Goal: Check status: Check status

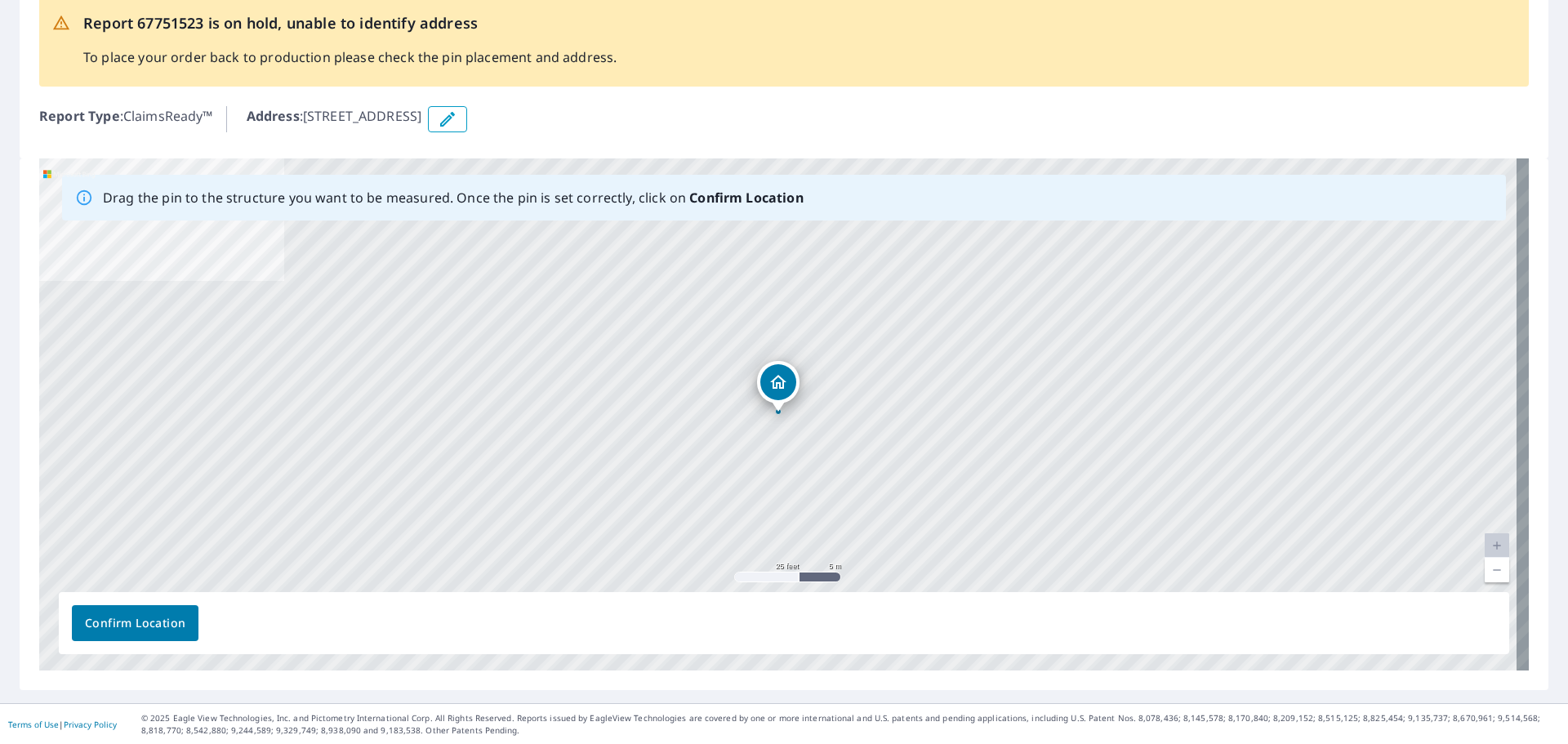
scroll to position [101, 0]
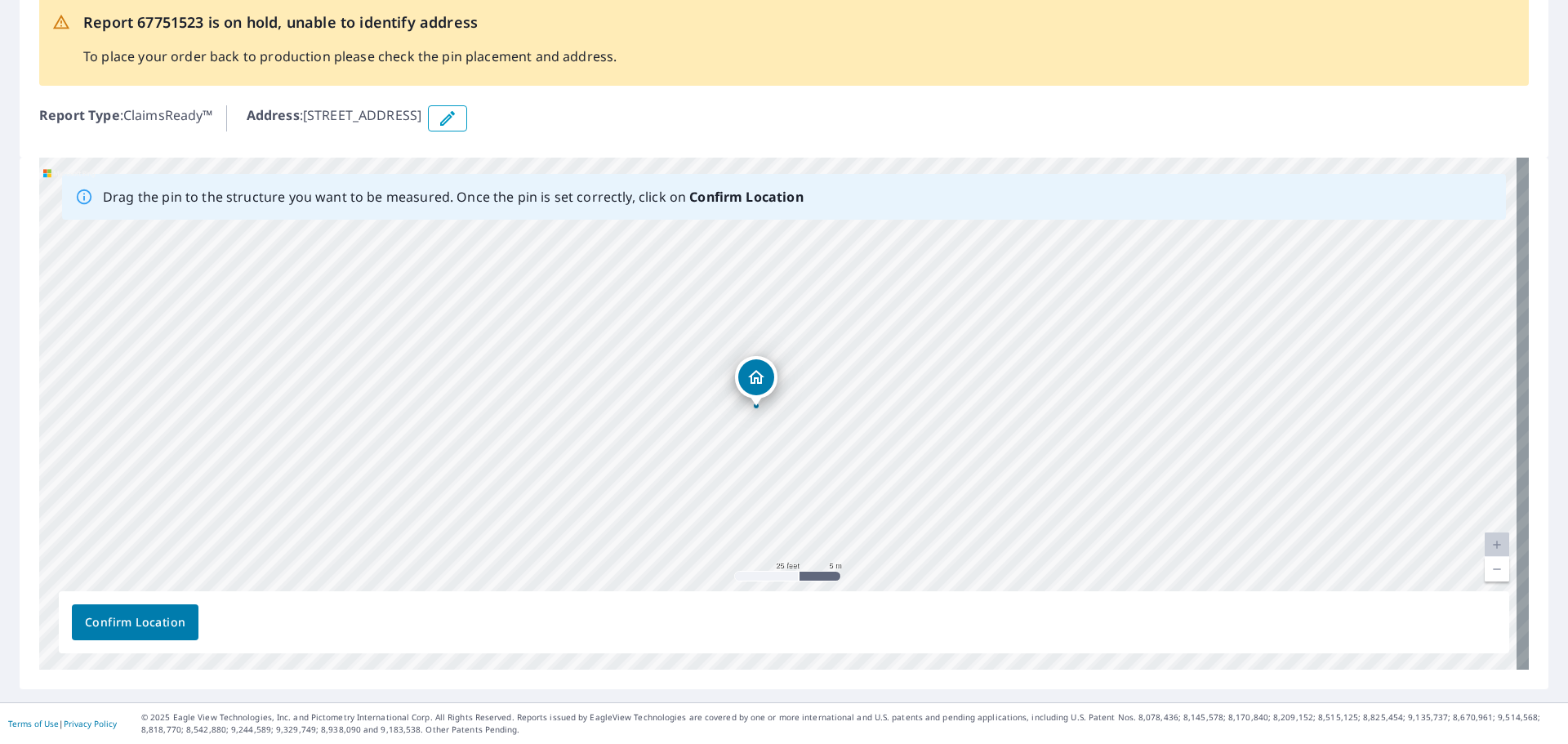
drag, startPoint x: 777, startPoint y: 390, endPoint x: 755, endPoint y: 386, distance: 22.4
click at [755, 386] on div "3961 Highway 5 W Plentywood, MT 59254" at bounding box center [784, 414] width 1490 height 512
click at [136, 629] on span "Confirm Location" at bounding box center [135, 623] width 101 height 20
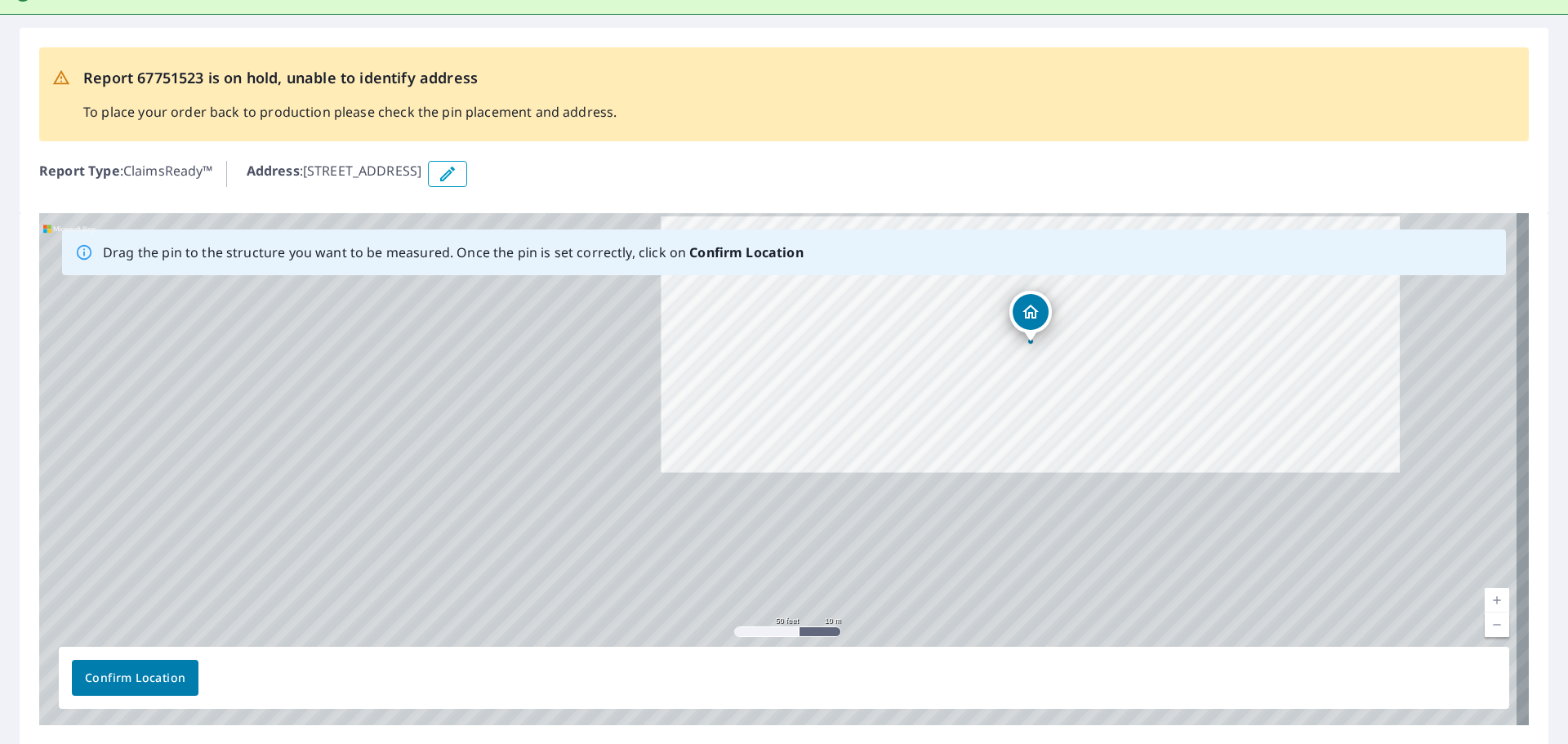
scroll to position [142, 0]
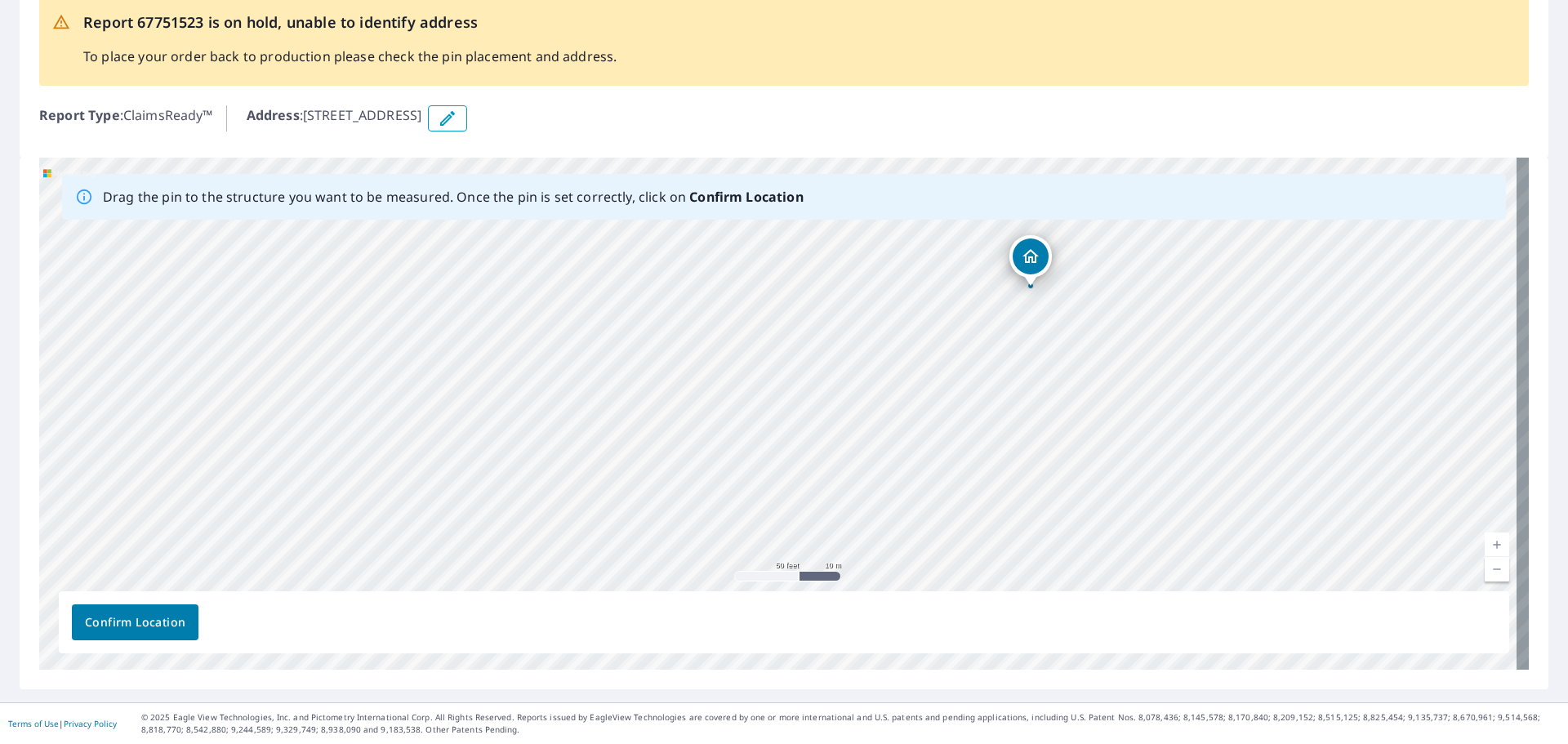
click at [138, 622] on span "Confirm Location" at bounding box center [135, 623] width 101 height 20
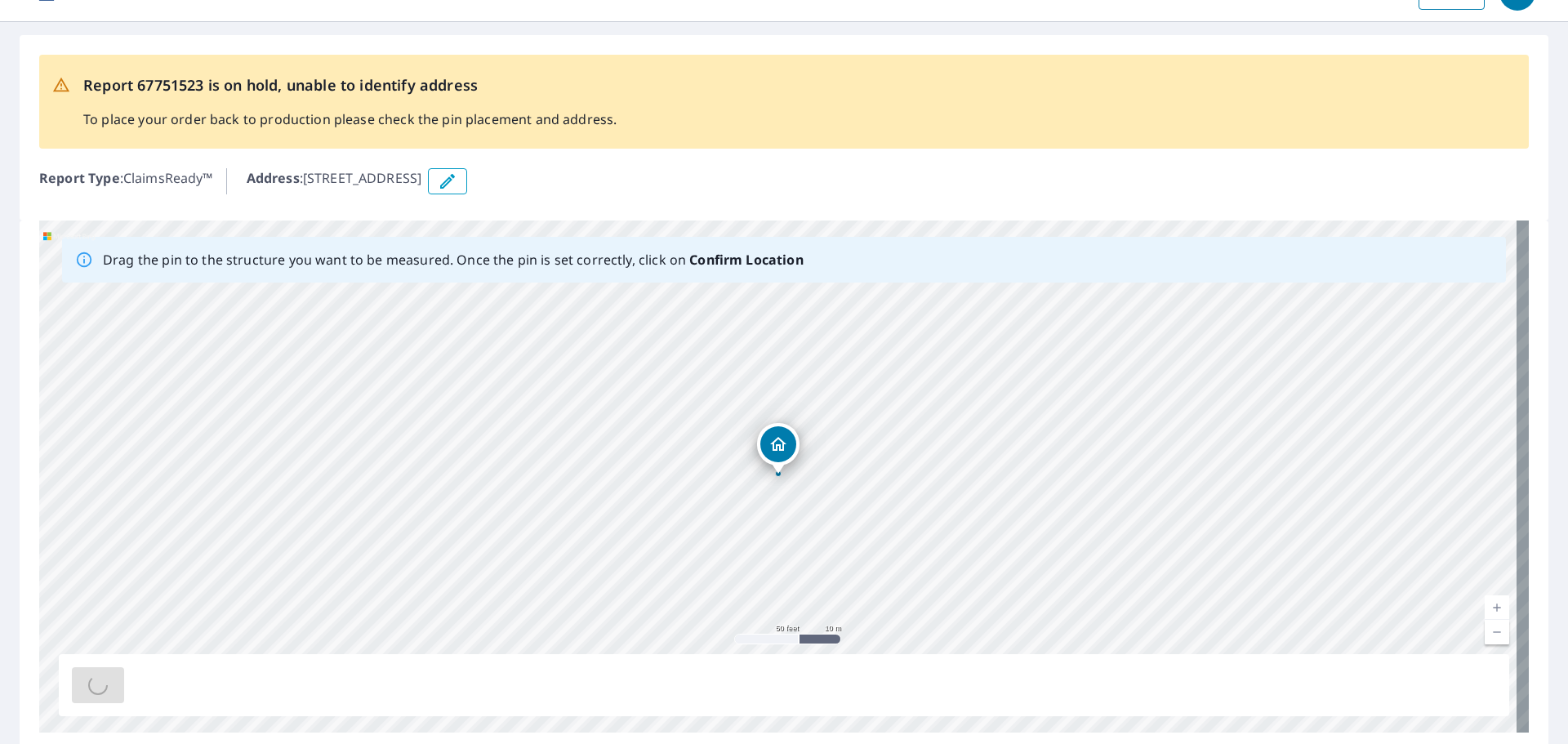
scroll to position [0, 0]
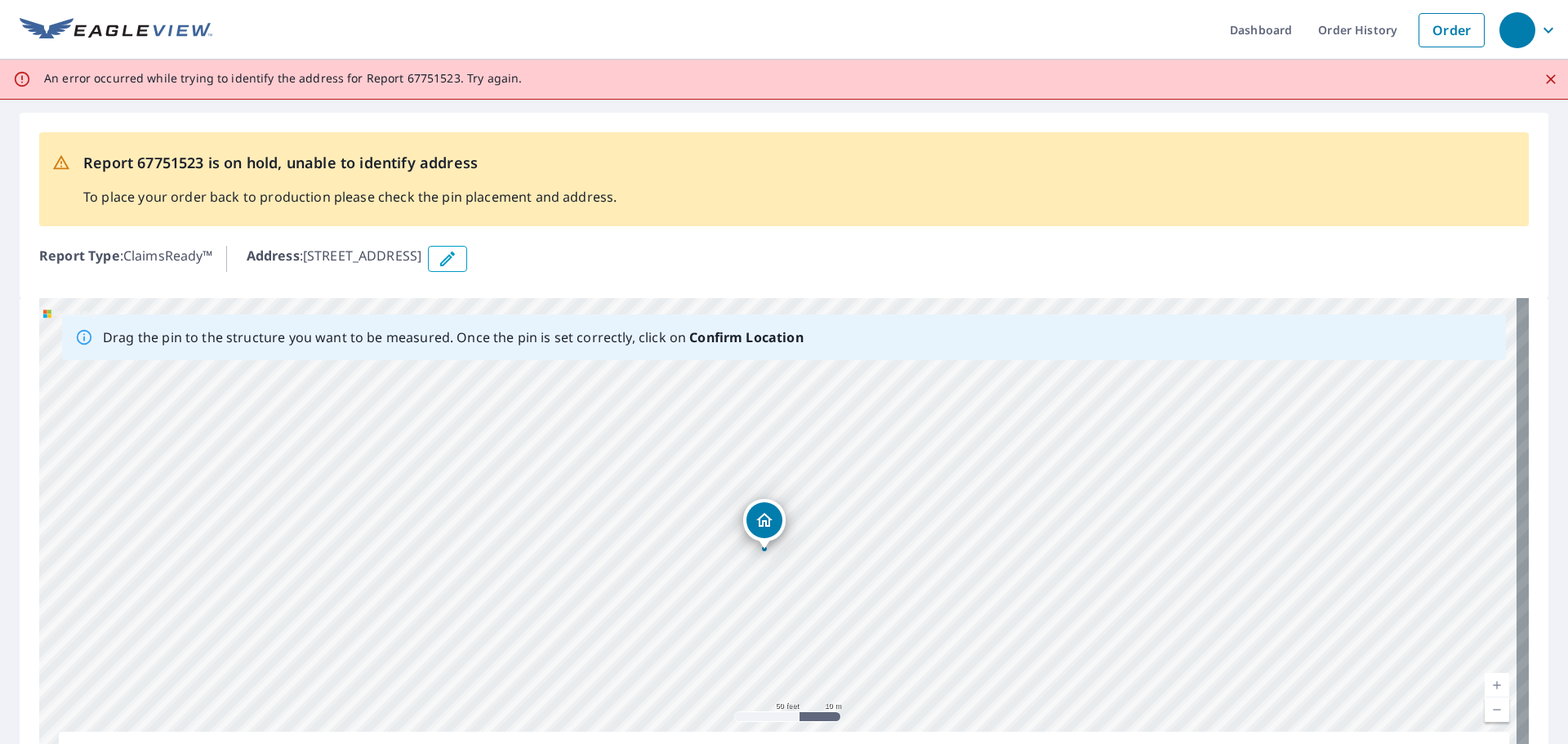
drag, startPoint x: 777, startPoint y: 520, endPoint x: 762, endPoint y: 517, distance: 15.3
click at [762, 517] on div "3961 Highway 5 W Plentywood, MT 59254" at bounding box center [784, 554] width 1490 height 512
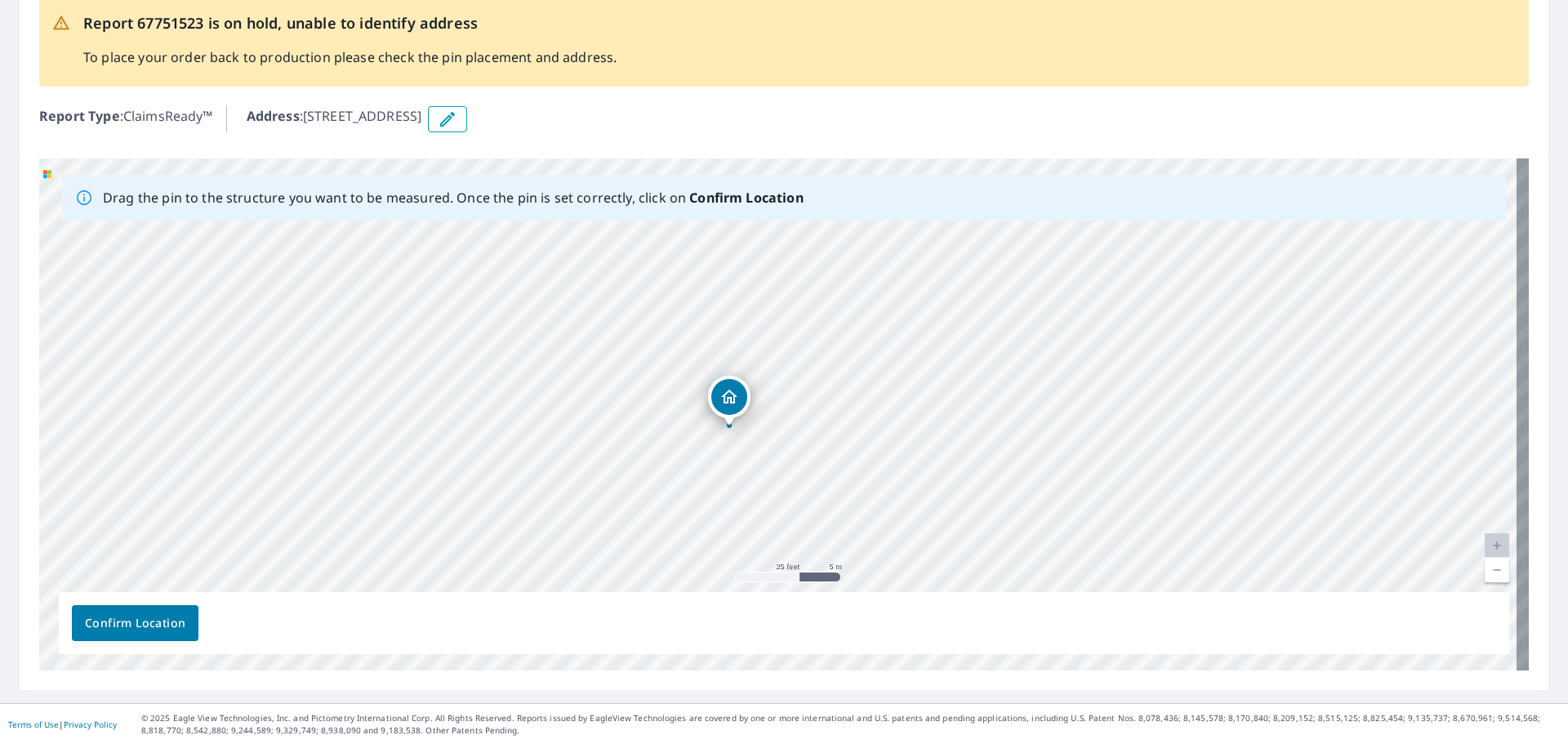
scroll to position [140, 0]
click at [138, 628] on span "Confirm Location" at bounding box center [135, 623] width 101 height 20
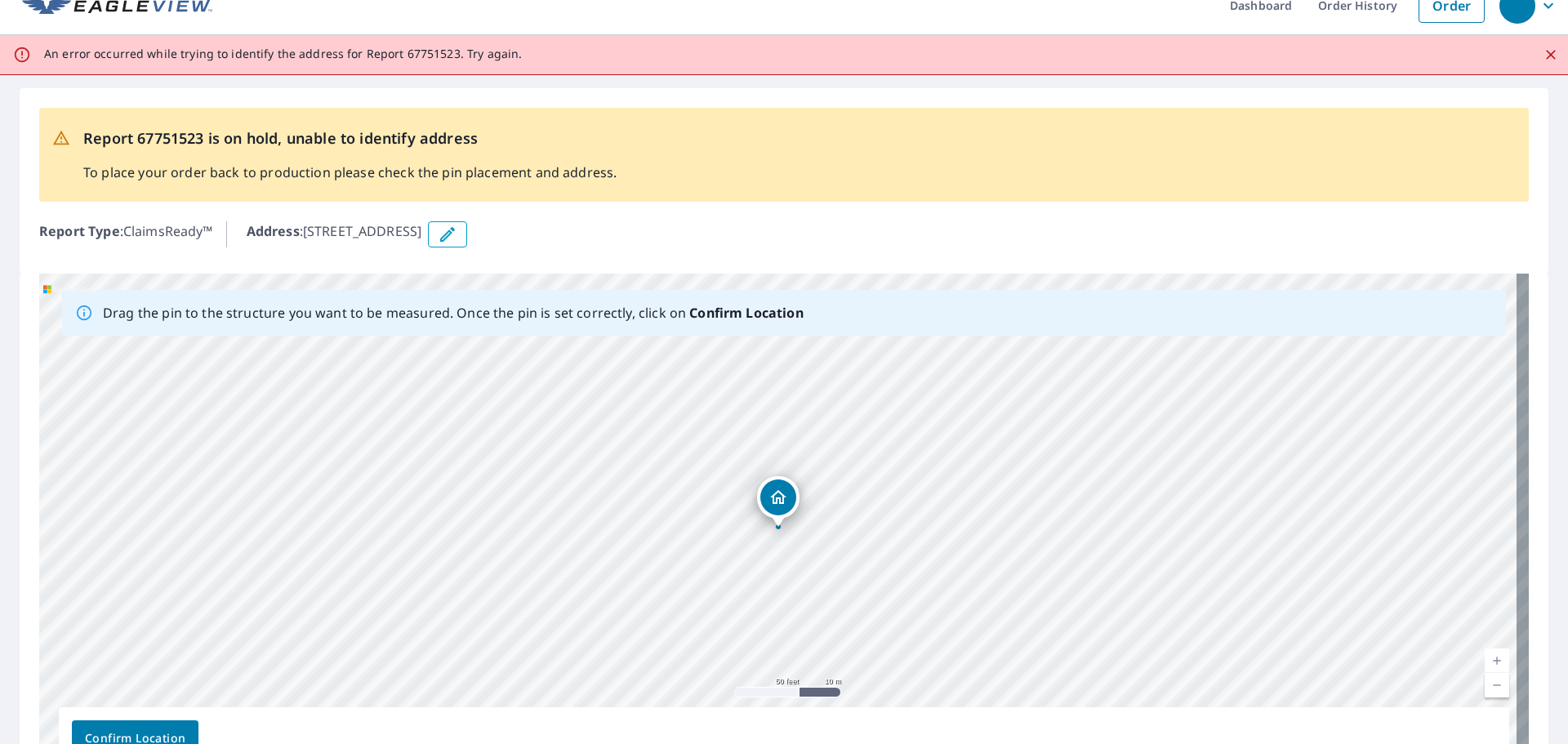
scroll to position [0, 0]
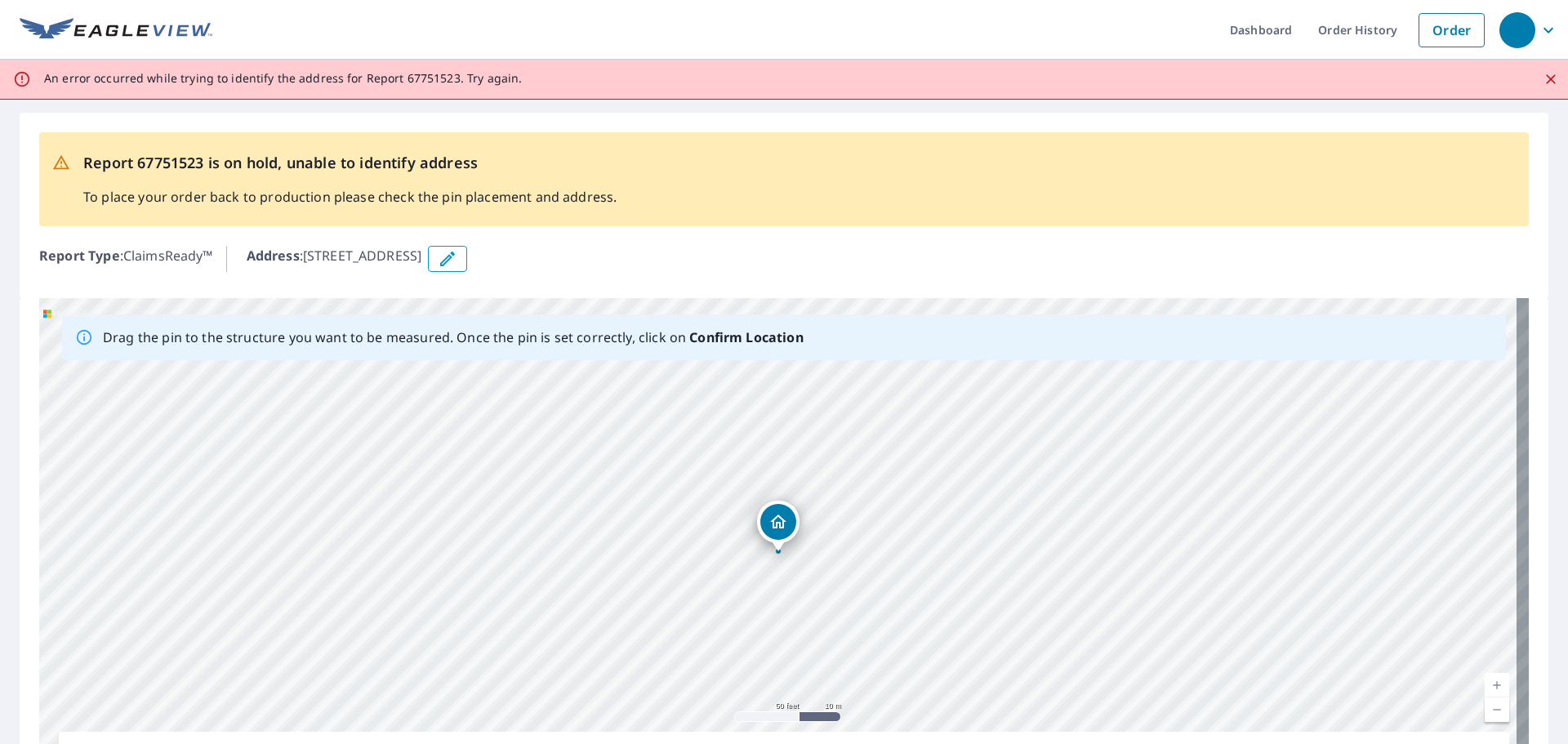
click at [458, 266] on icon "button" at bounding box center [447, 258] width 19 height 19
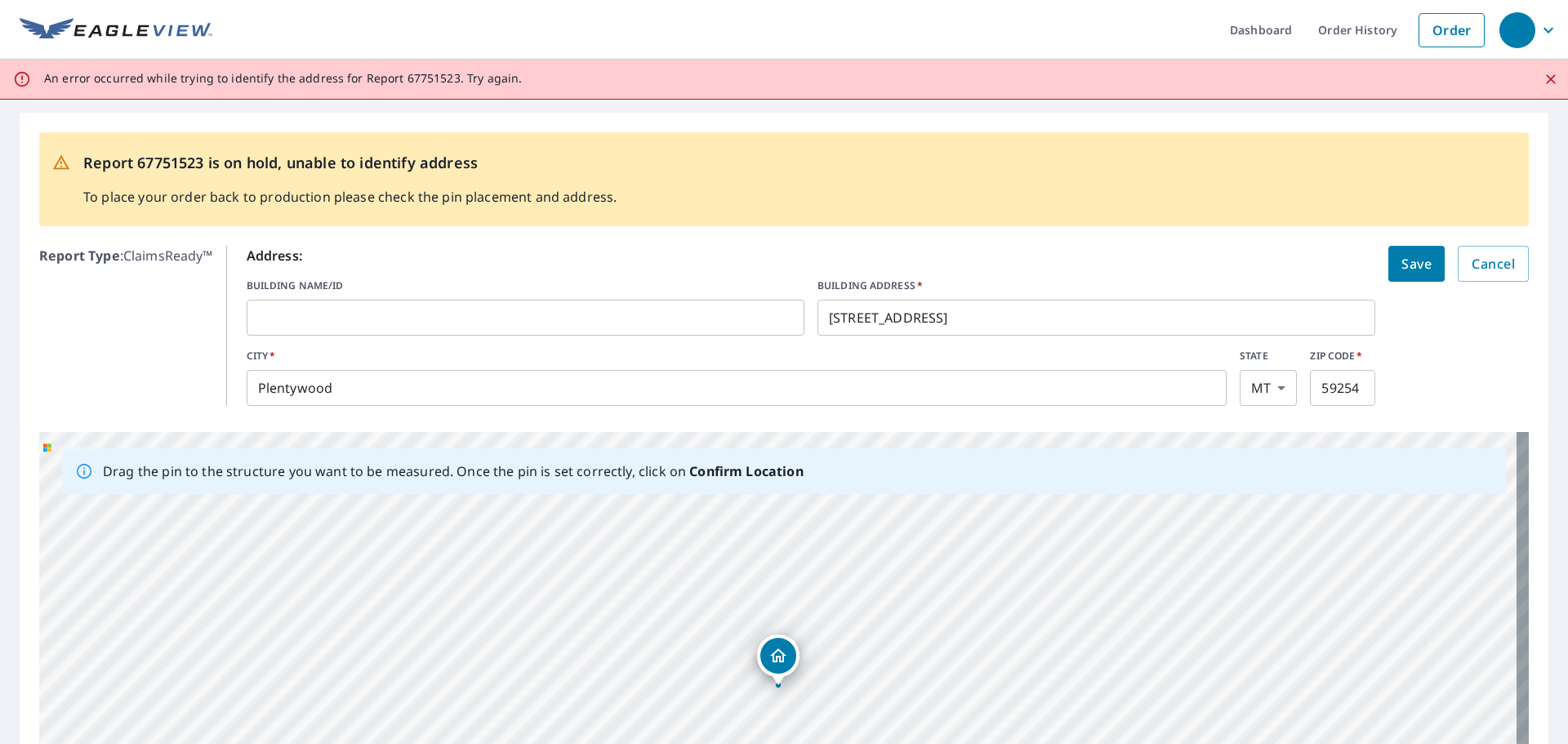
click at [976, 312] on input "3961 Highway 5 W" at bounding box center [1096, 318] width 557 height 46
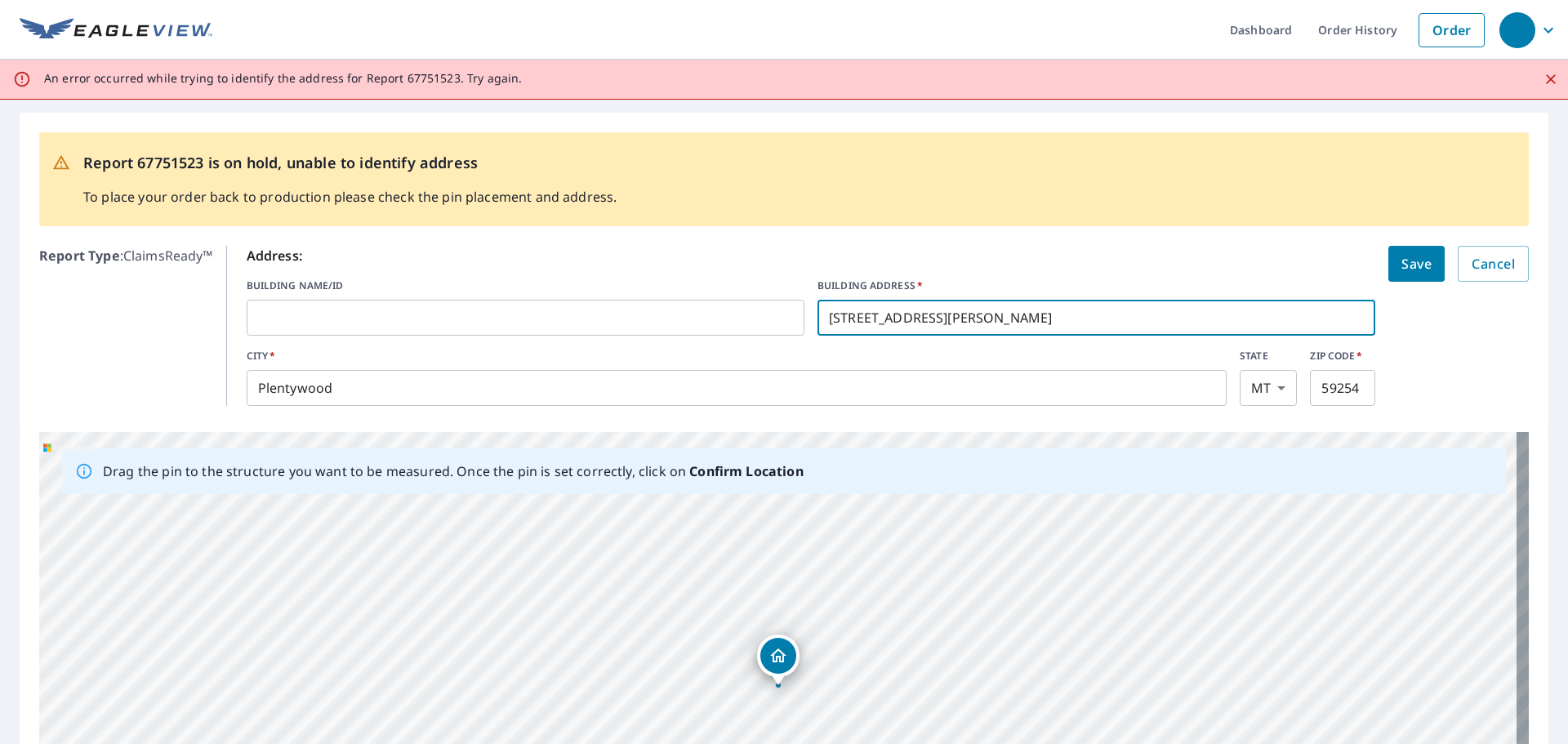
type input "3961 Highway 5 West"
click at [1415, 267] on span "Save" at bounding box center [1416, 263] width 30 height 23
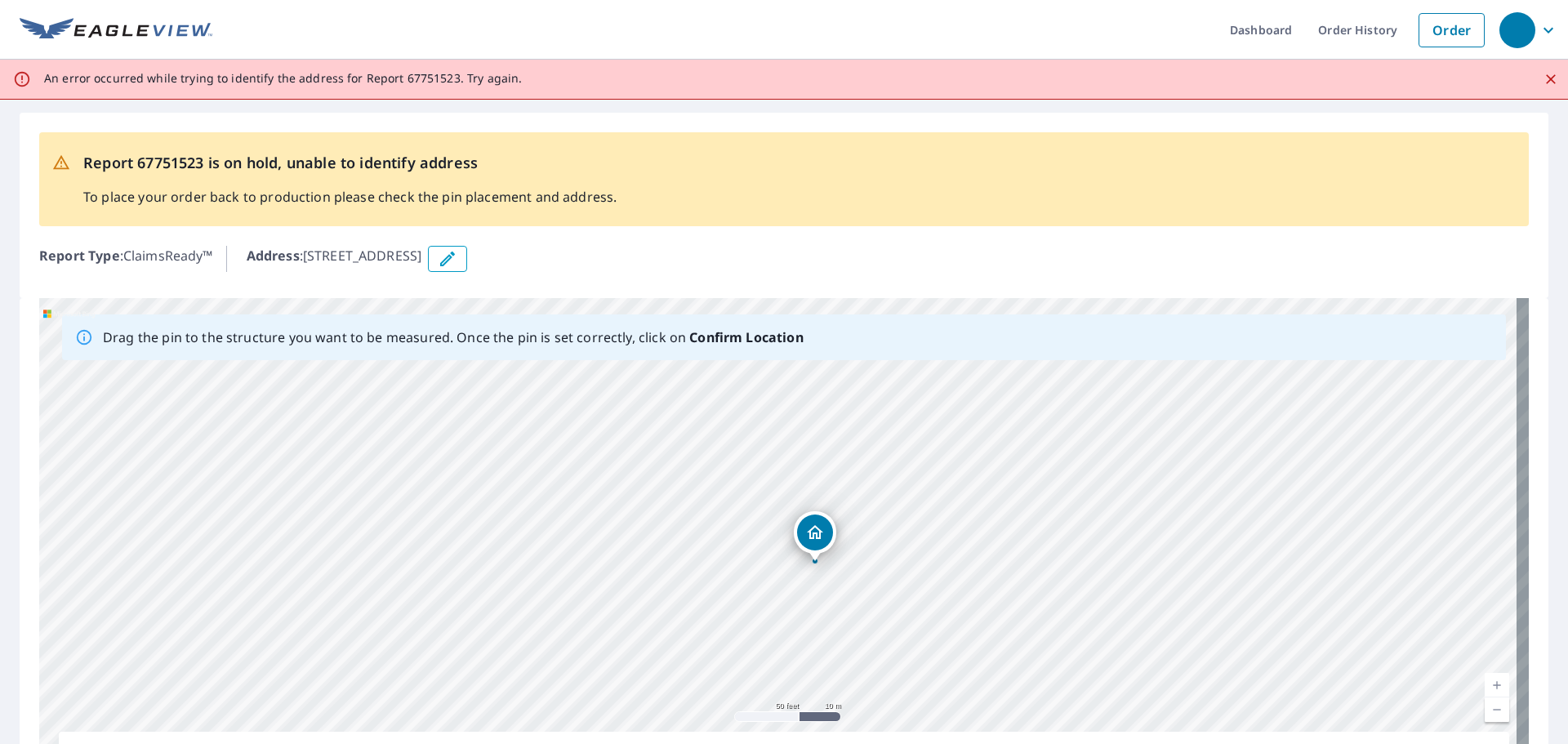
drag, startPoint x: 773, startPoint y: 521, endPoint x: 810, endPoint y: 530, distance: 38.1
click at [810, 530] on div "3961 Highway 5 West Plentywood, MT 59254" at bounding box center [784, 554] width 1490 height 512
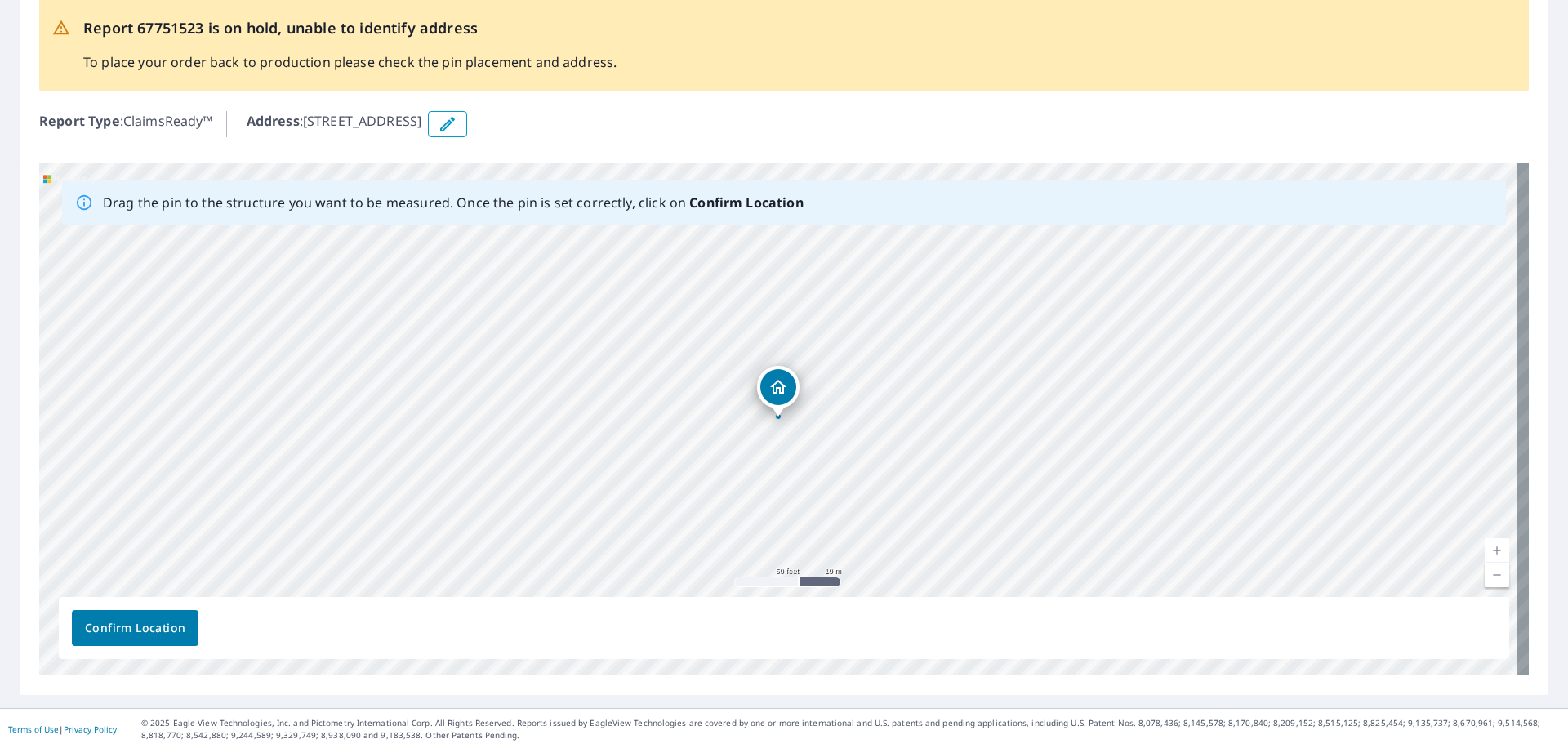
scroll to position [140, 0]
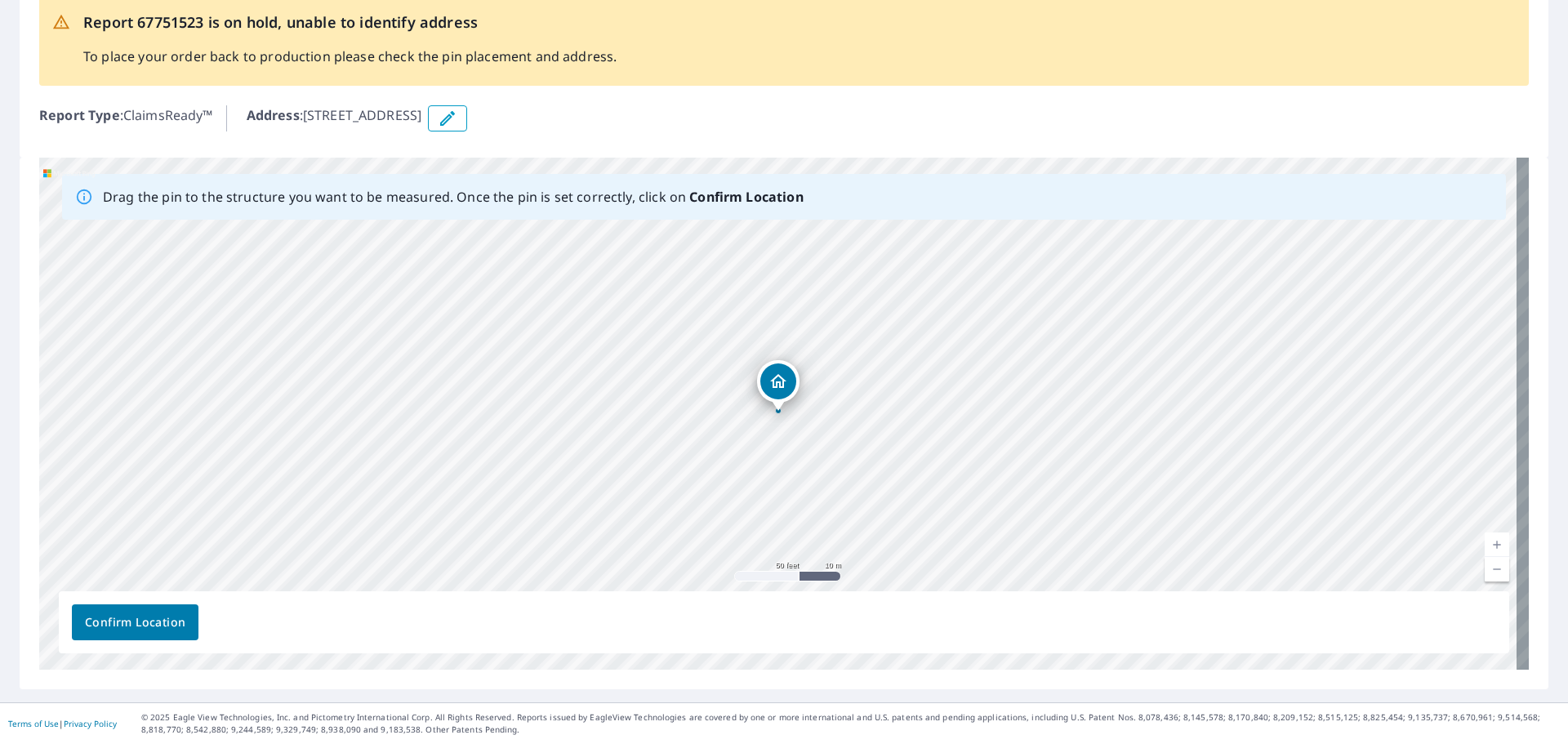
click at [104, 628] on span "Confirm Location" at bounding box center [135, 623] width 101 height 20
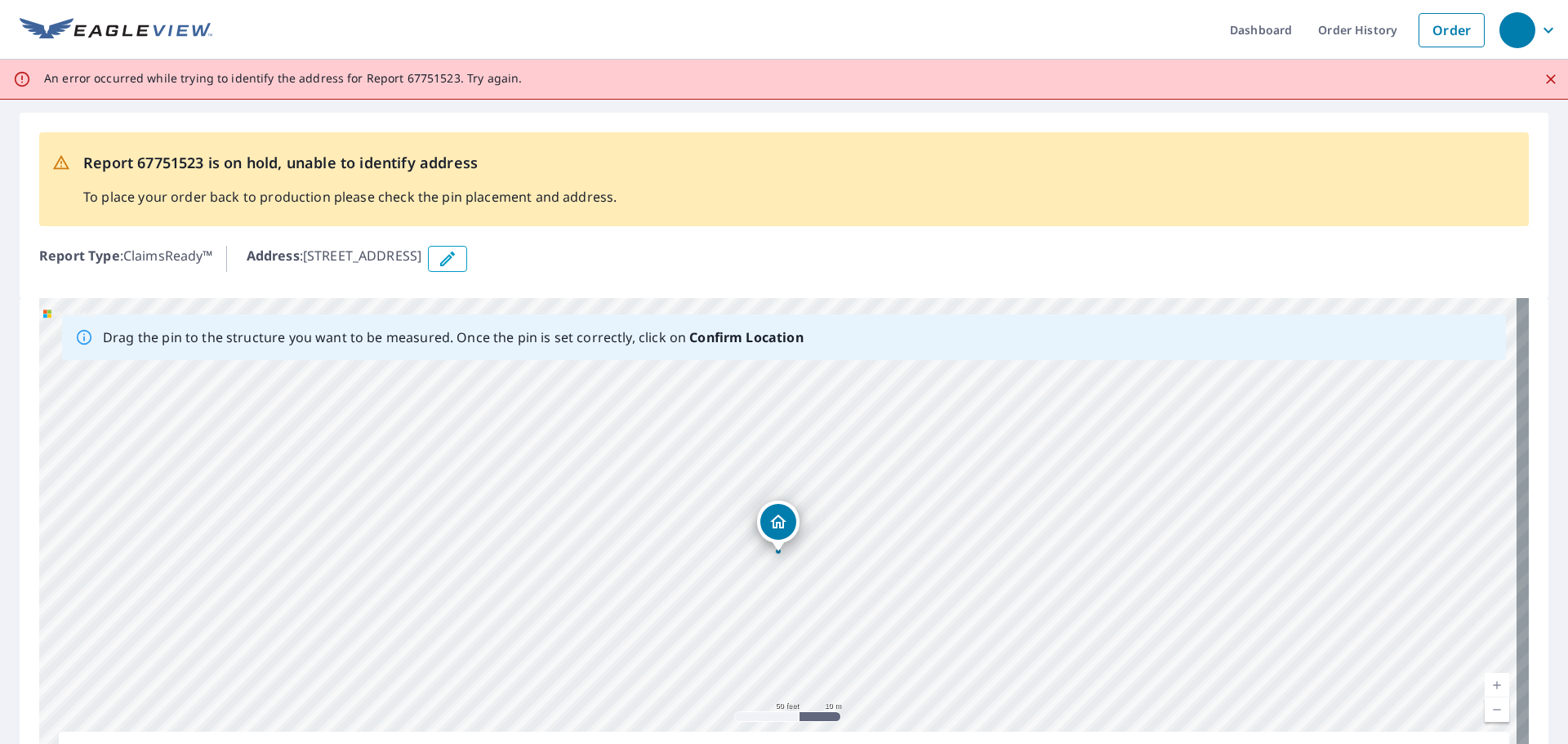
scroll to position [81, 0]
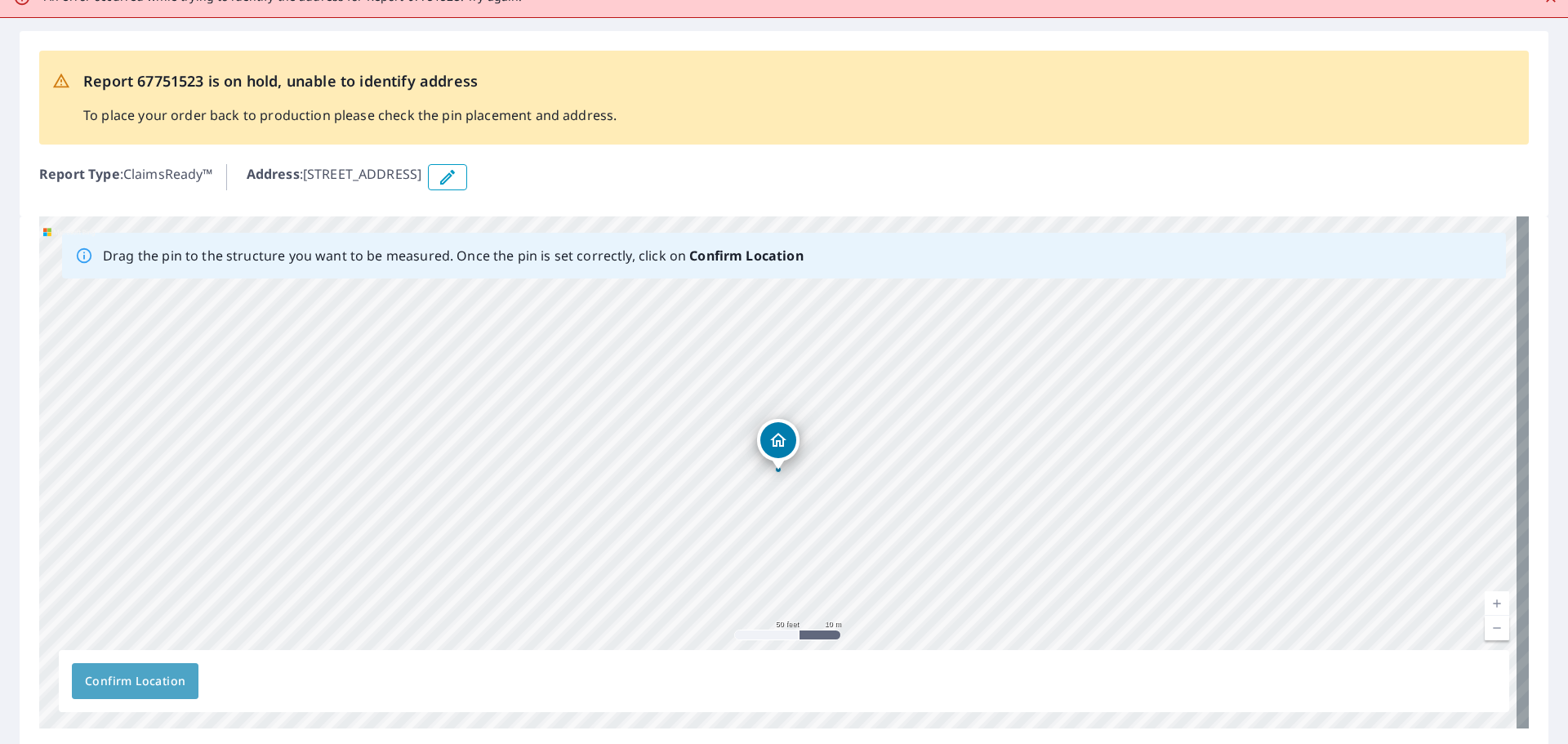
click at [104, 688] on span "Confirm Location" at bounding box center [135, 681] width 101 height 20
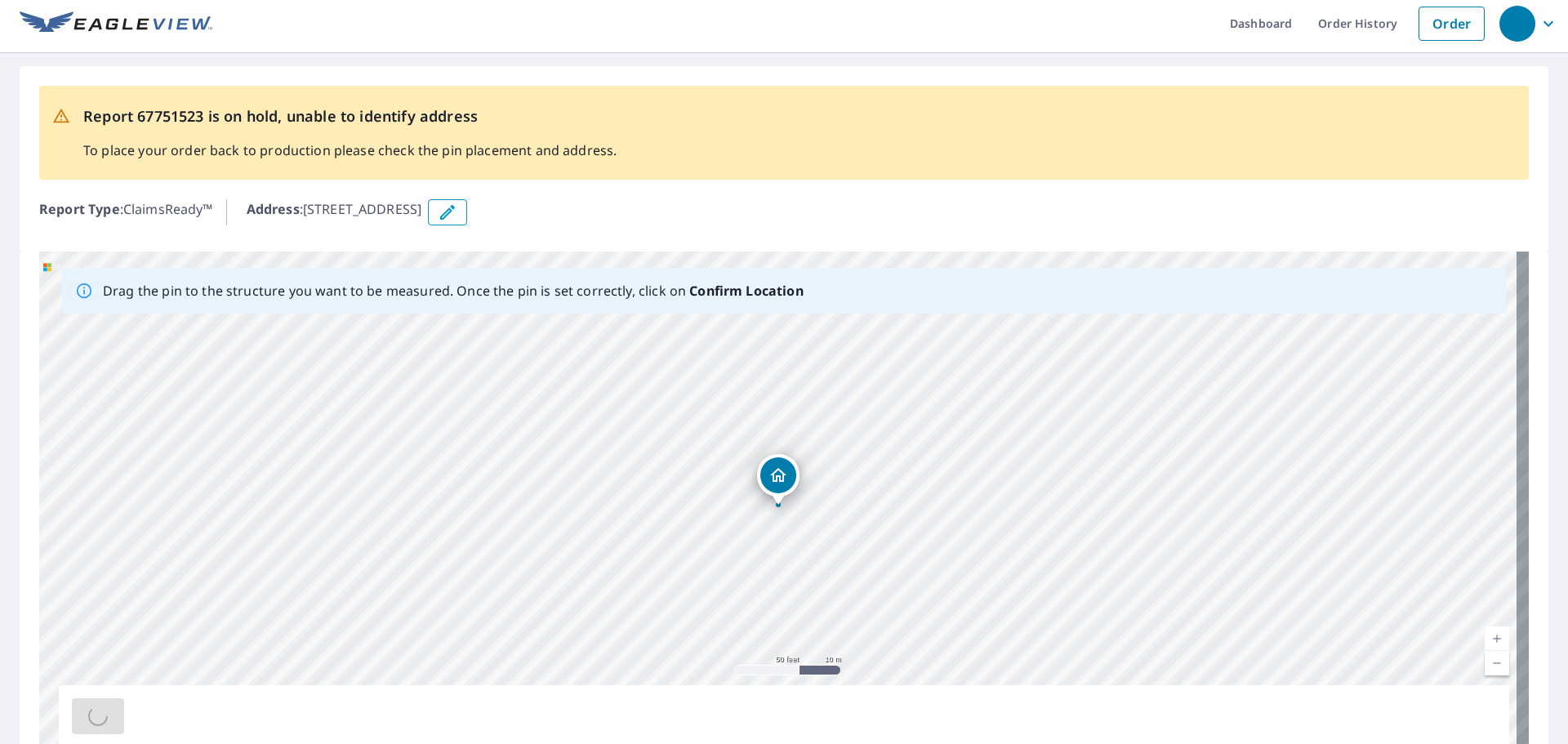
scroll to position [0, 0]
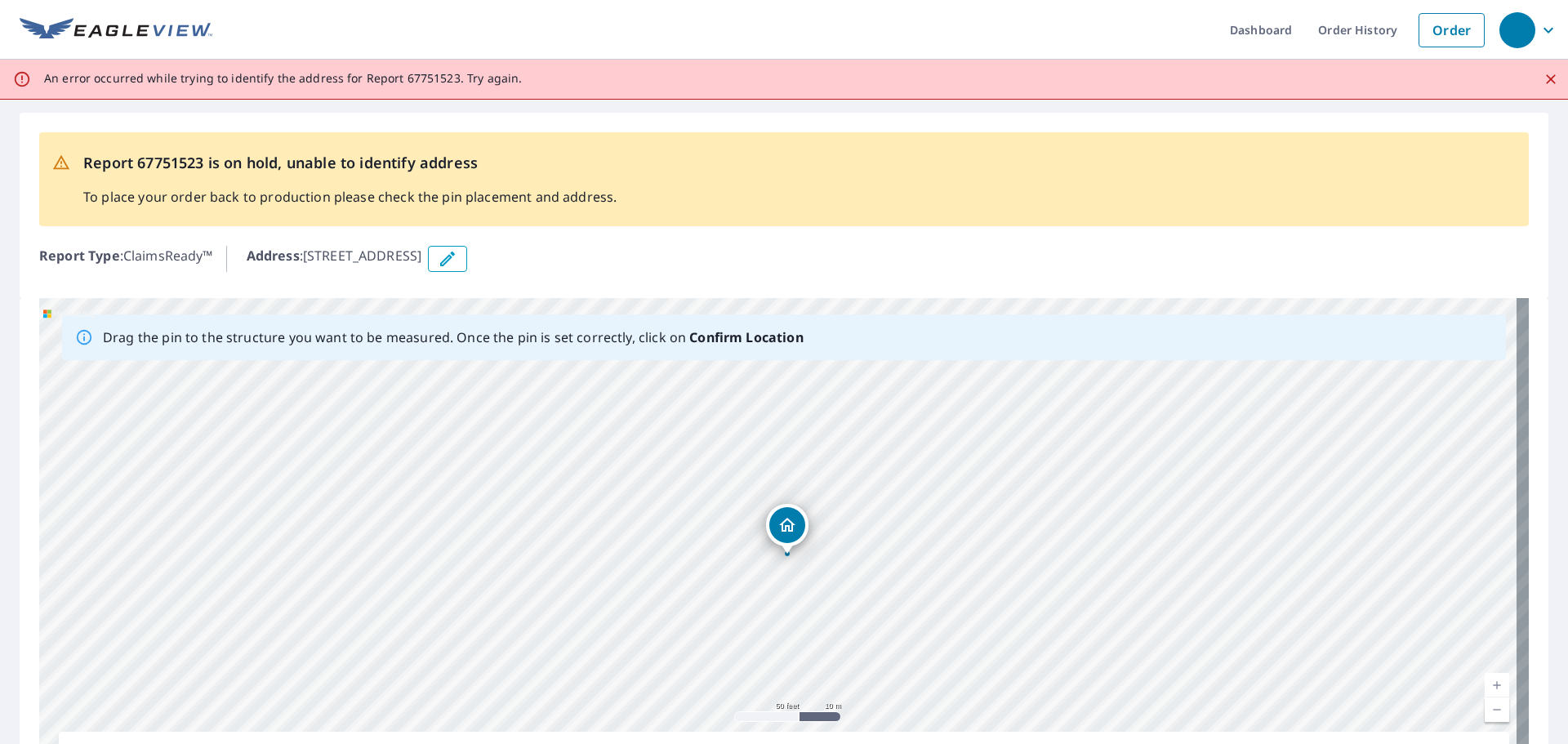
drag, startPoint x: 775, startPoint y: 520, endPoint x: 784, endPoint y: 522, distance: 9.2
click at [784, 522] on div "3961 Highway 5 West Plentywood, MT 59254" at bounding box center [784, 554] width 1490 height 512
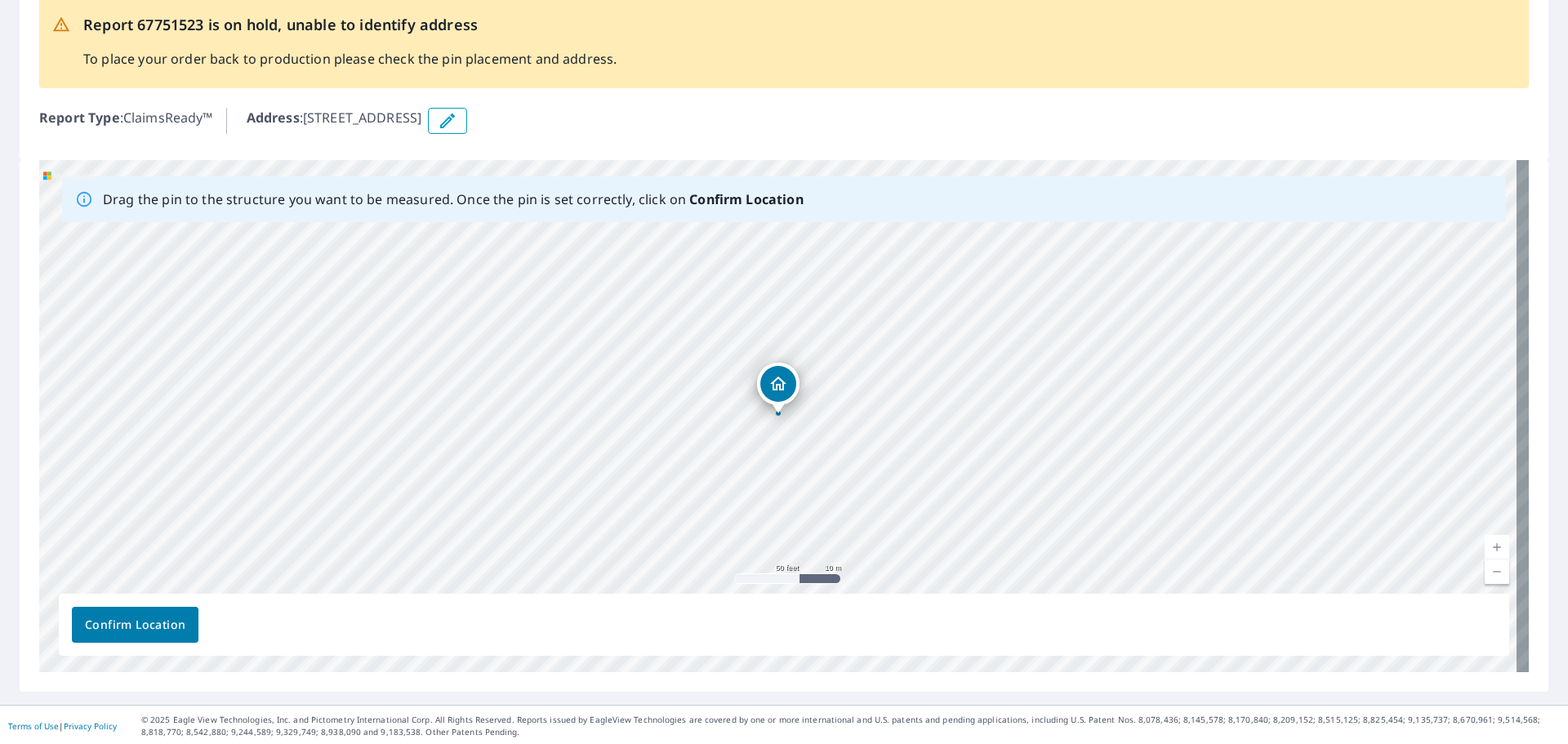
scroll to position [140, 0]
click at [99, 623] on span "Confirm Location" at bounding box center [135, 623] width 101 height 20
drag, startPoint x: 789, startPoint y: 388, endPoint x: 727, endPoint y: 439, distance: 80.3
click at [727, 439] on div "3961 Highway 5 West Plentywood, MT 59254" at bounding box center [784, 414] width 1490 height 512
click at [134, 623] on span "Confirm Location" at bounding box center [135, 623] width 101 height 20
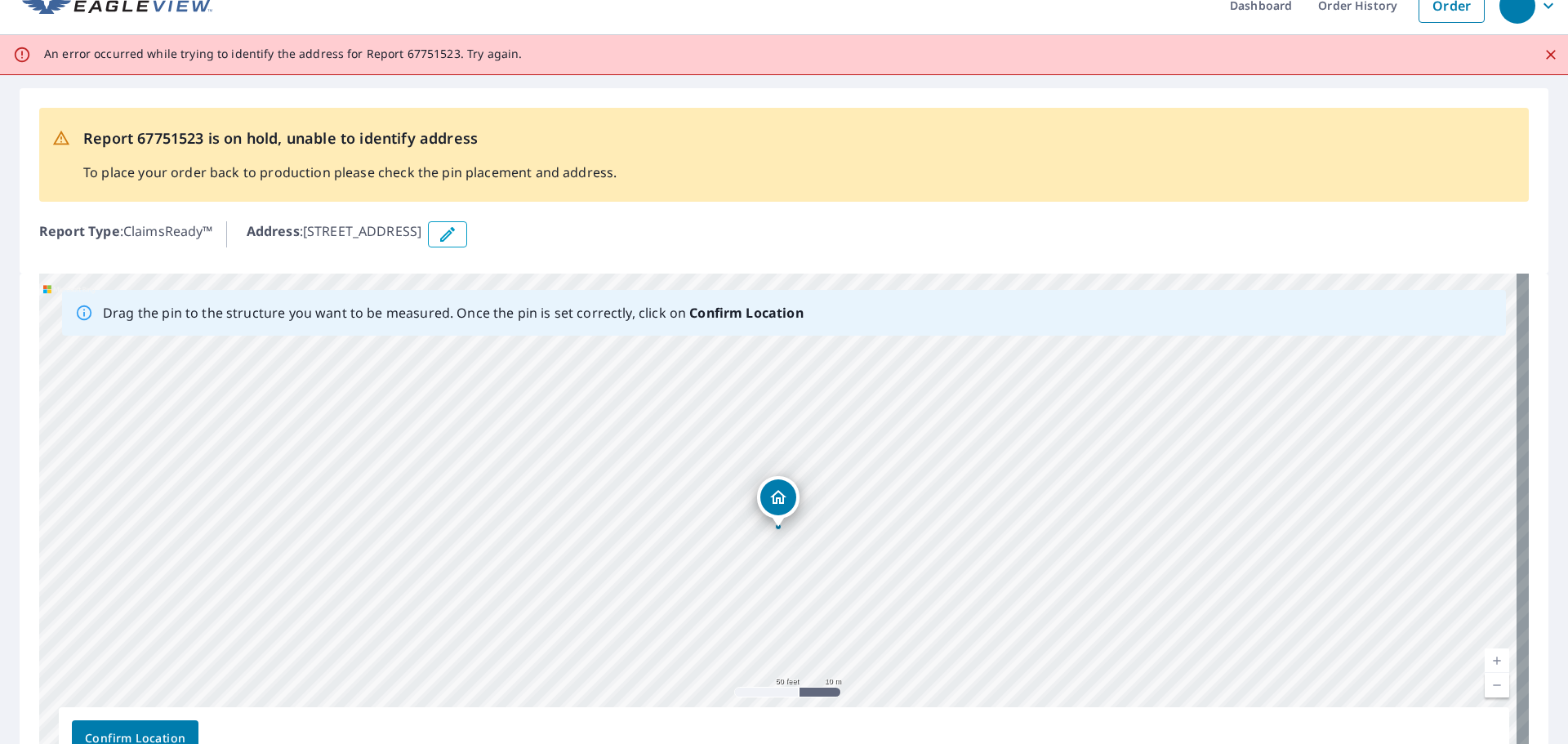
scroll to position [0, 0]
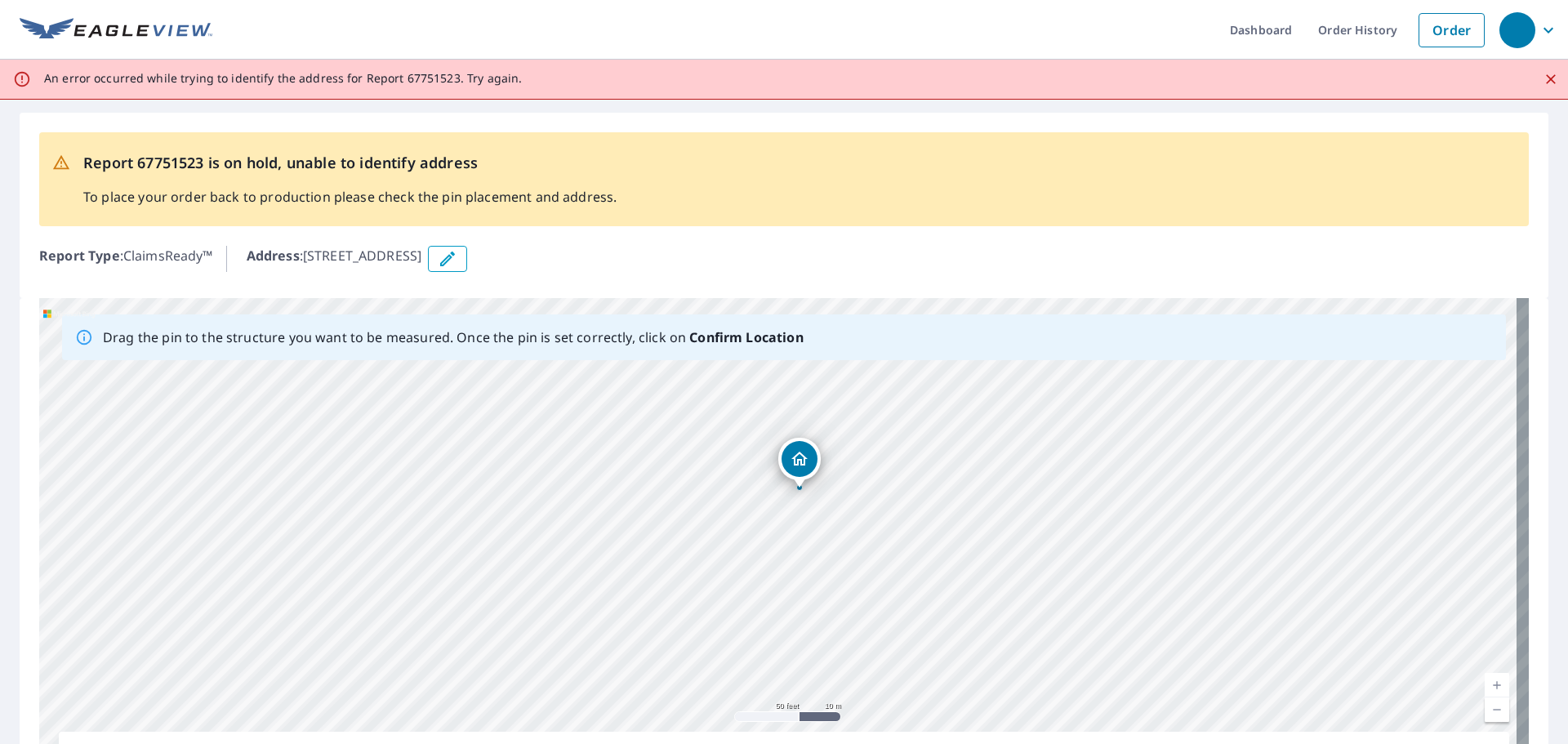
drag, startPoint x: 782, startPoint y: 524, endPoint x: 803, endPoint y: 461, distance: 66.4
click at [803, 461] on div "3961 Highway 5 West Plentywood, MT 59254" at bounding box center [784, 554] width 1490 height 512
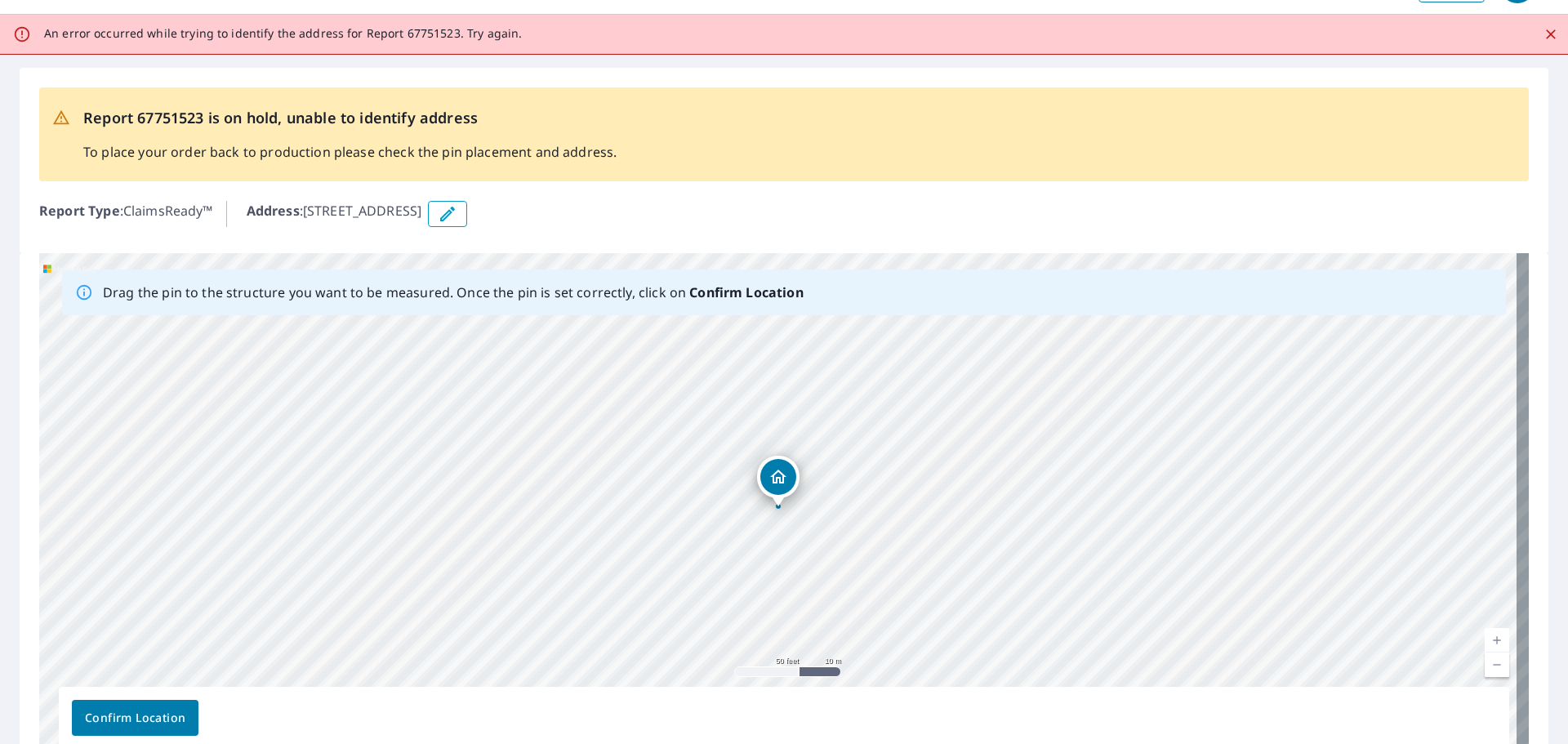
scroll to position [140, 0]
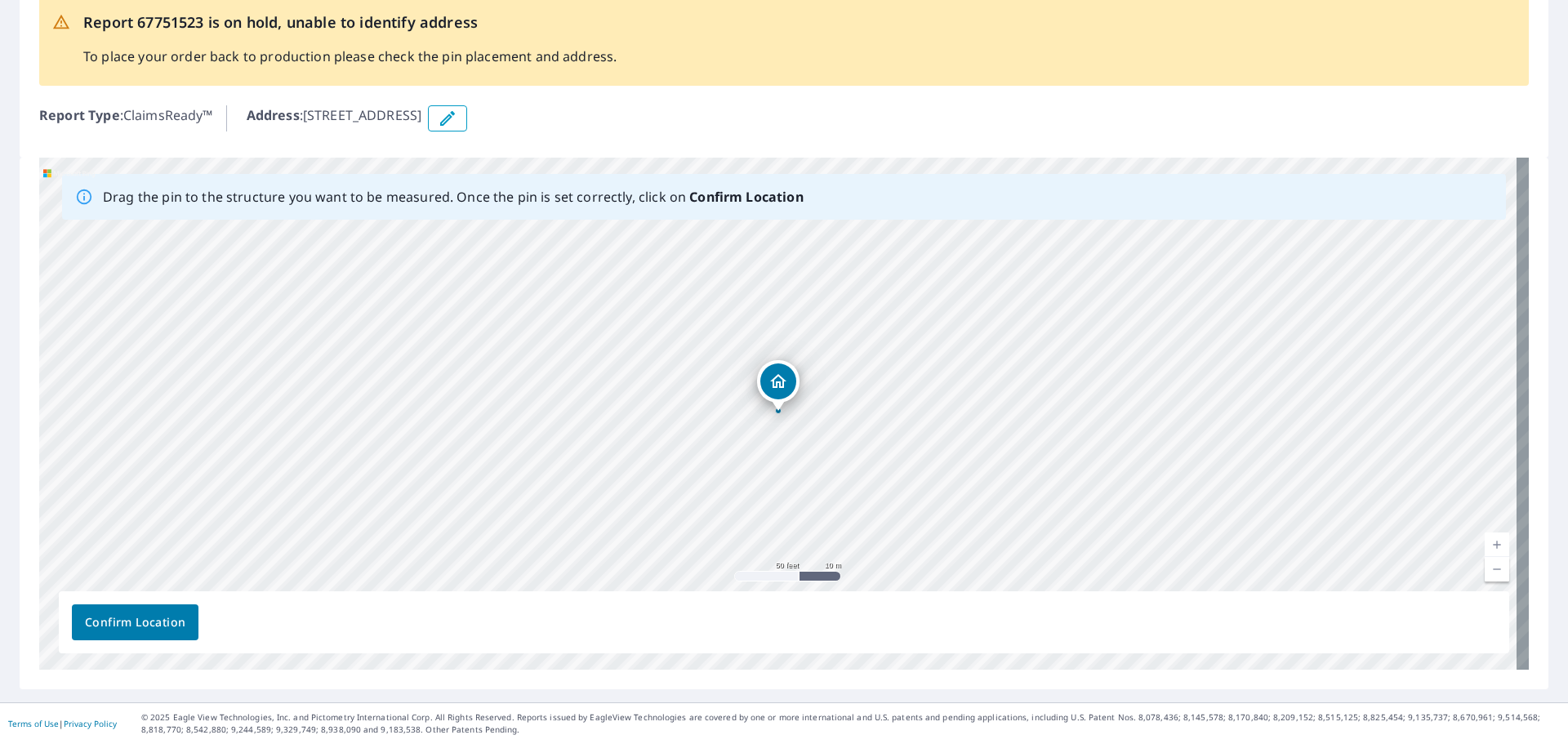
click at [113, 633] on button "Confirm Location" at bounding box center [135, 622] width 126 height 36
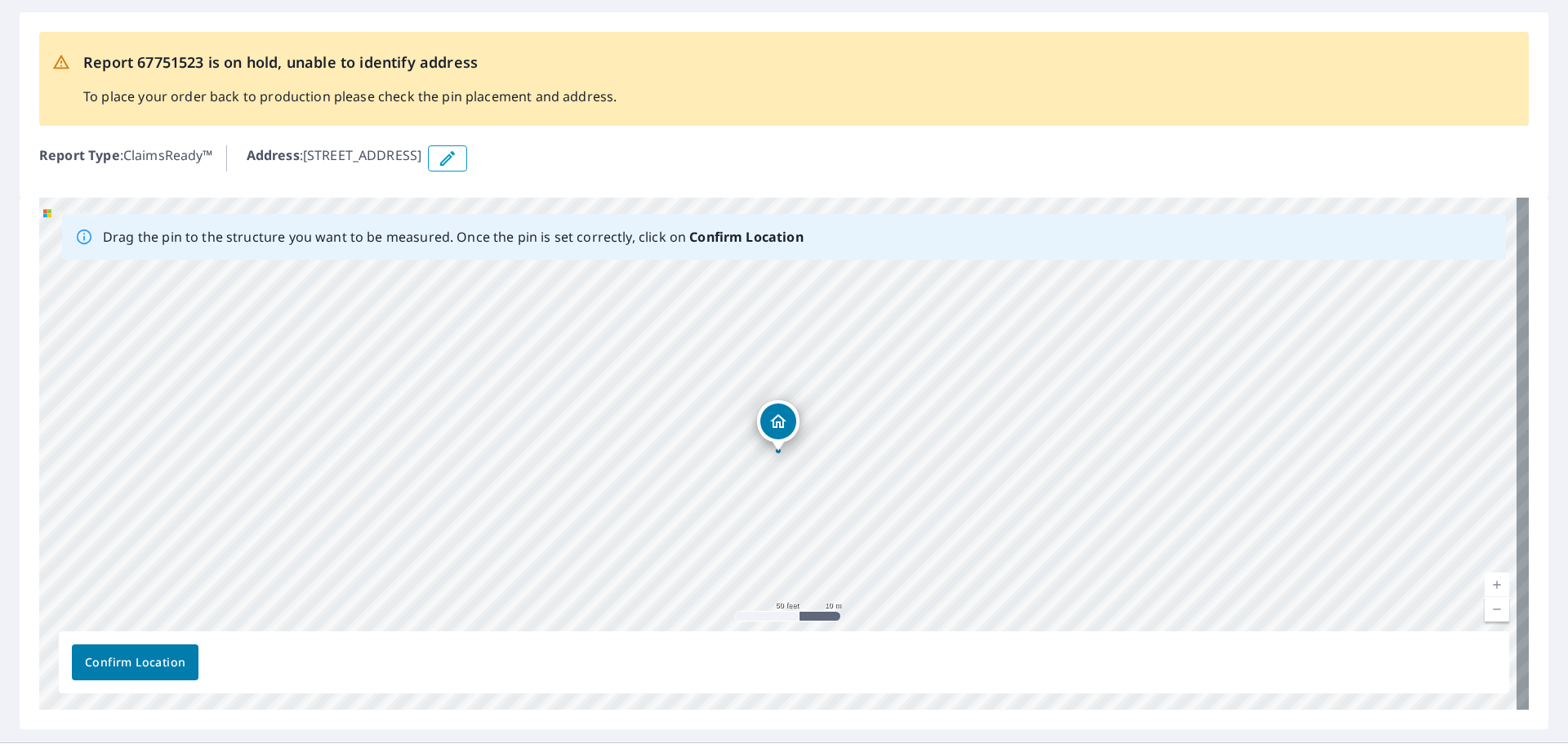
scroll to position [0, 0]
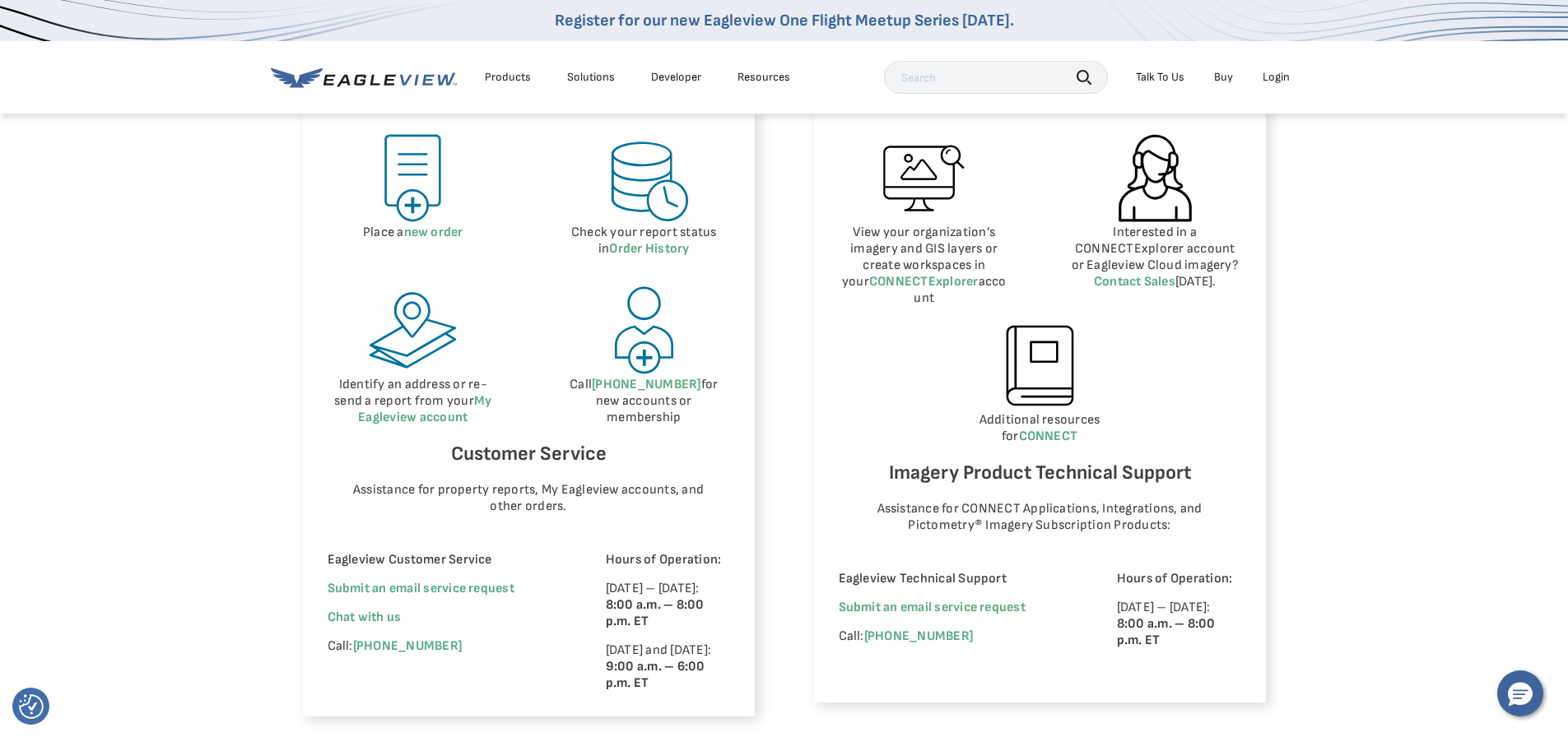
scroll to position [823, 0]
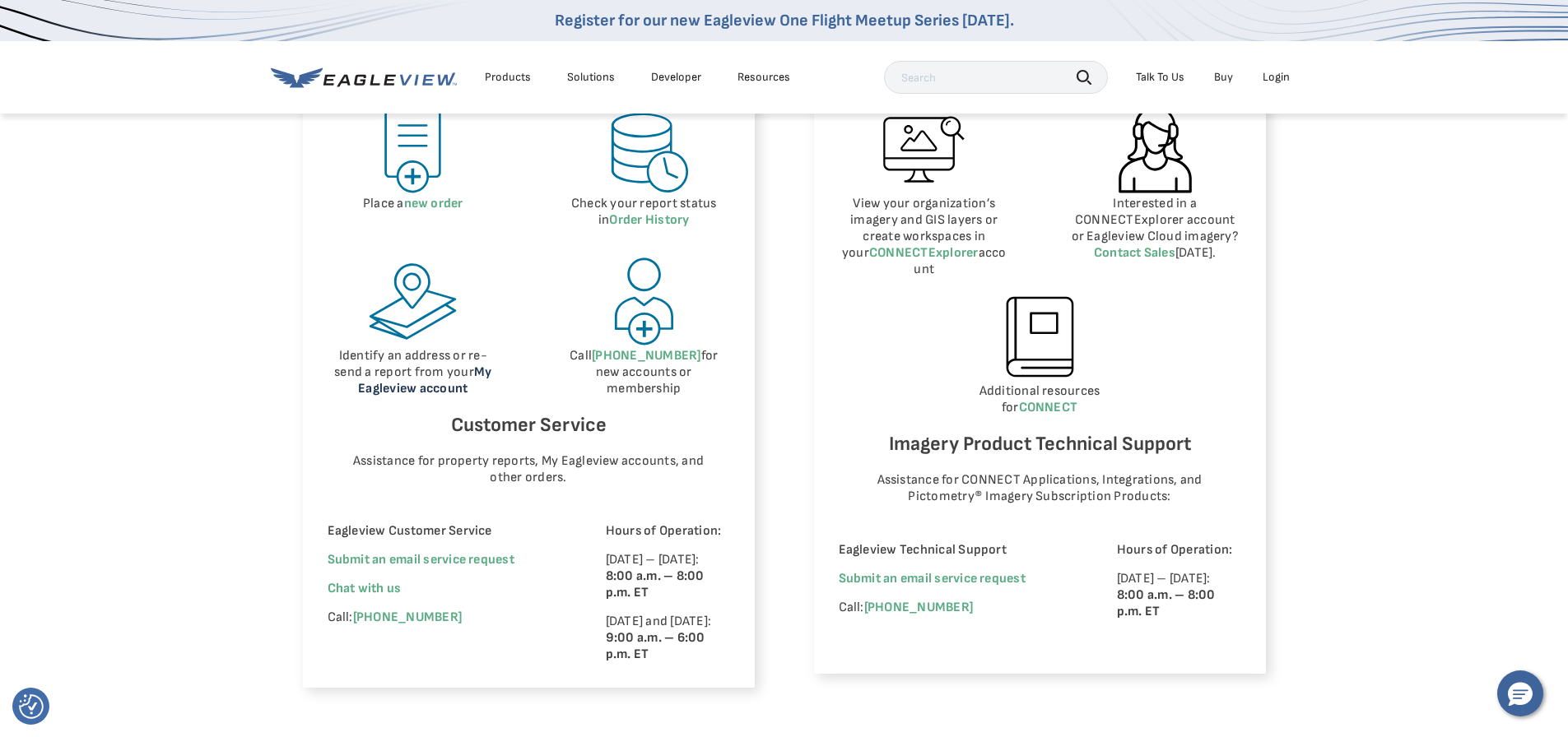
click at [394, 394] on link "My Eagleview account" at bounding box center [424, 380] width 133 height 33
